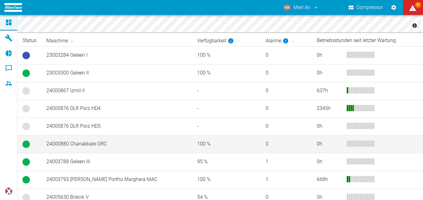
scroll to position [125, 0]
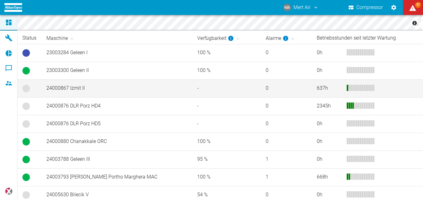
click at [89, 86] on td "24000867 Izmit II" at bounding box center [116, 88] width 151 height 18
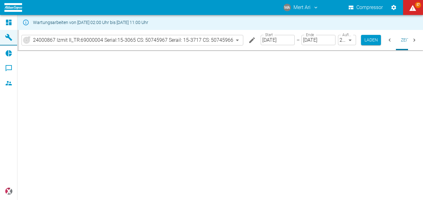
type input "2min"
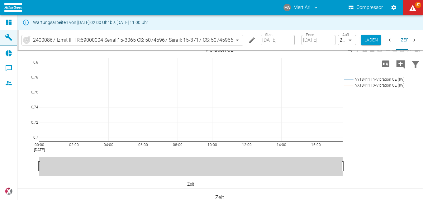
scroll to position [156, 0]
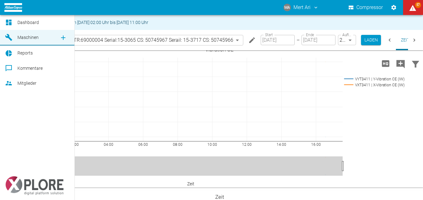
drag, startPoint x: 12, startPoint y: 26, endPoint x: 31, endPoint y: 19, distance: 19.7
click at [12, 26] on div at bounding box center [9, 22] width 9 height 7
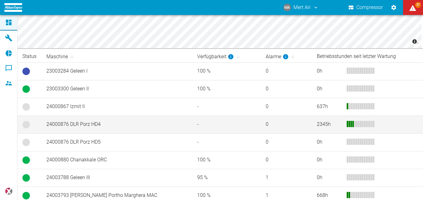
scroll to position [200, 0]
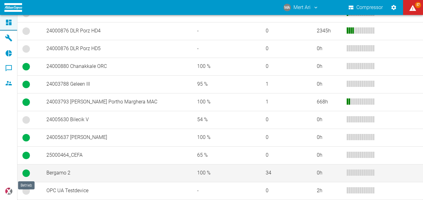
click at [28, 173] on span at bounding box center [25, 172] width 7 height 7
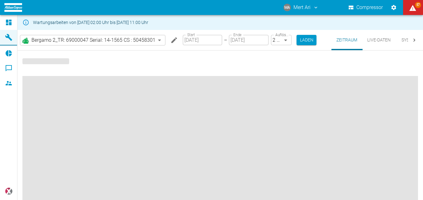
type input "2min"
